Goal: Task Accomplishment & Management: Manage account settings

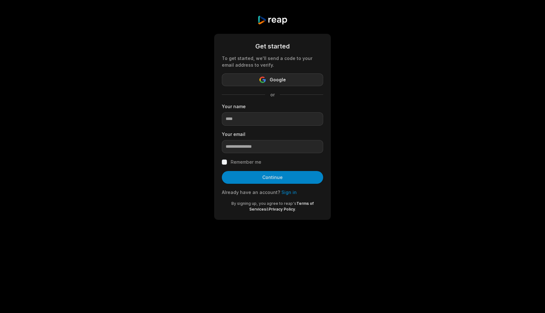
click at [267, 78] on button "Google" at bounding box center [272, 79] width 101 height 13
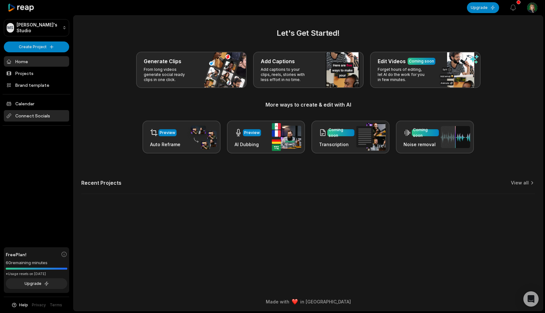
click at [23, 113] on span "Connect Socials" at bounding box center [36, 115] width 65 height 11
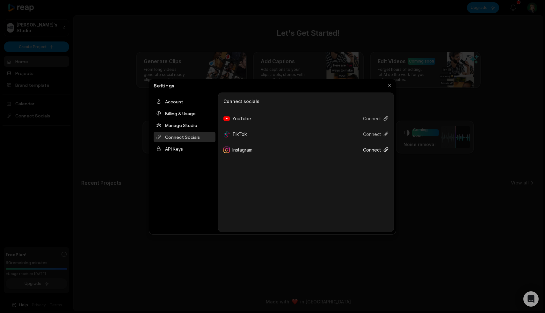
click at [368, 150] on button "Connect" at bounding box center [373, 150] width 31 height 12
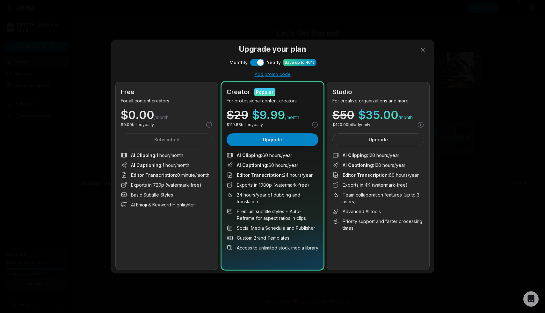
click at [164, 98] on div "Account" at bounding box center [185, 101] width 62 height 11
click at [424, 49] on div at bounding box center [272, 156] width 545 height 313
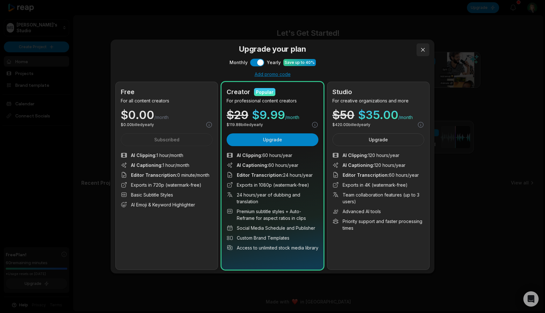
click at [424, 50] on button at bounding box center [422, 49] width 13 height 13
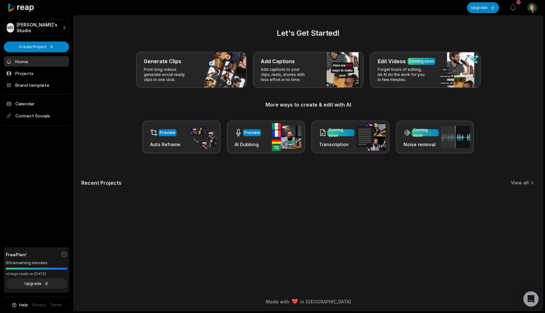
click at [531, 11] on html "MS [PERSON_NAME]'s Studio Create Project Home Projects Brand template Calendar …" at bounding box center [272, 156] width 545 height 313
click at [497, 52] on span "Sign Out" at bounding box center [500, 52] width 18 height 7
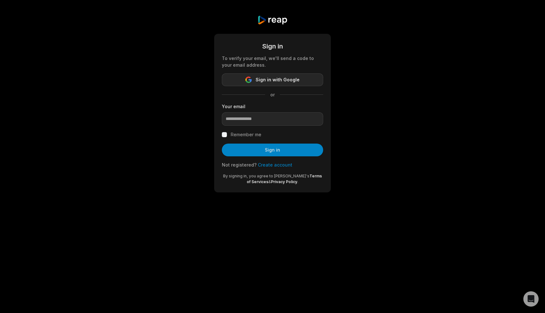
click at [256, 82] on button "Sign in with Google" at bounding box center [272, 79] width 101 height 13
